Goal: Information Seeking & Learning: Learn about a topic

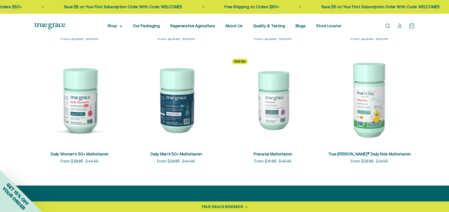
scroll to position [220, 0]
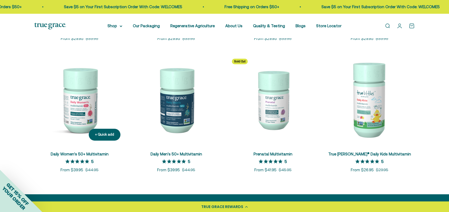
click at [94, 113] on img at bounding box center [79, 99] width 90 height 90
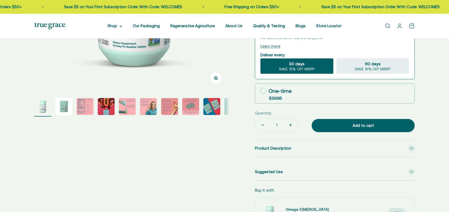
scroll to position [211, 0]
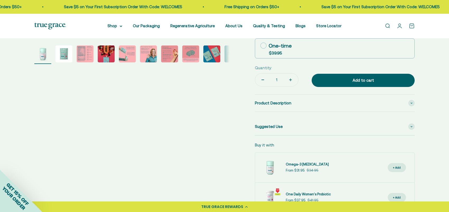
select select "3"
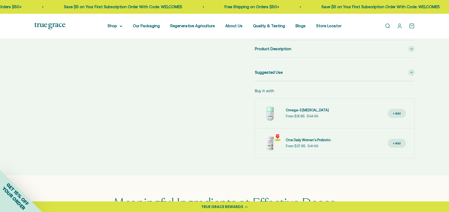
scroll to position [264, 0]
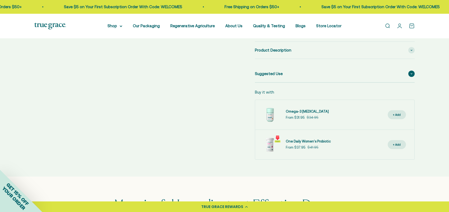
click at [286, 73] on div "Suggested Use" at bounding box center [335, 73] width 160 height 17
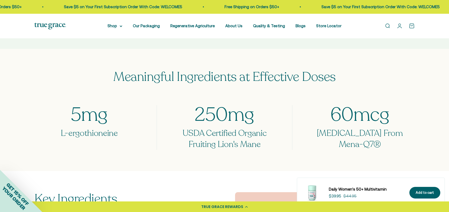
scroll to position [317, 0]
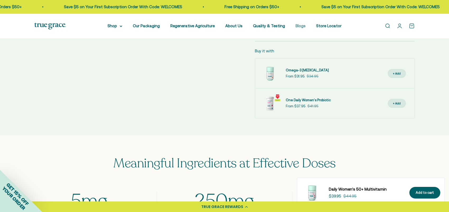
click at [298, 25] on link "Blogs" at bounding box center [300, 25] width 10 height 4
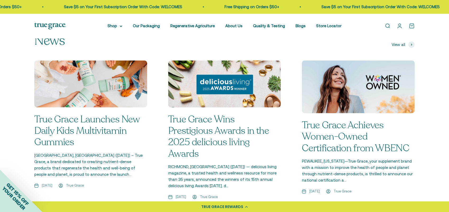
scroll to position [607, 0]
